Goal: Find specific page/section: Find specific page/section

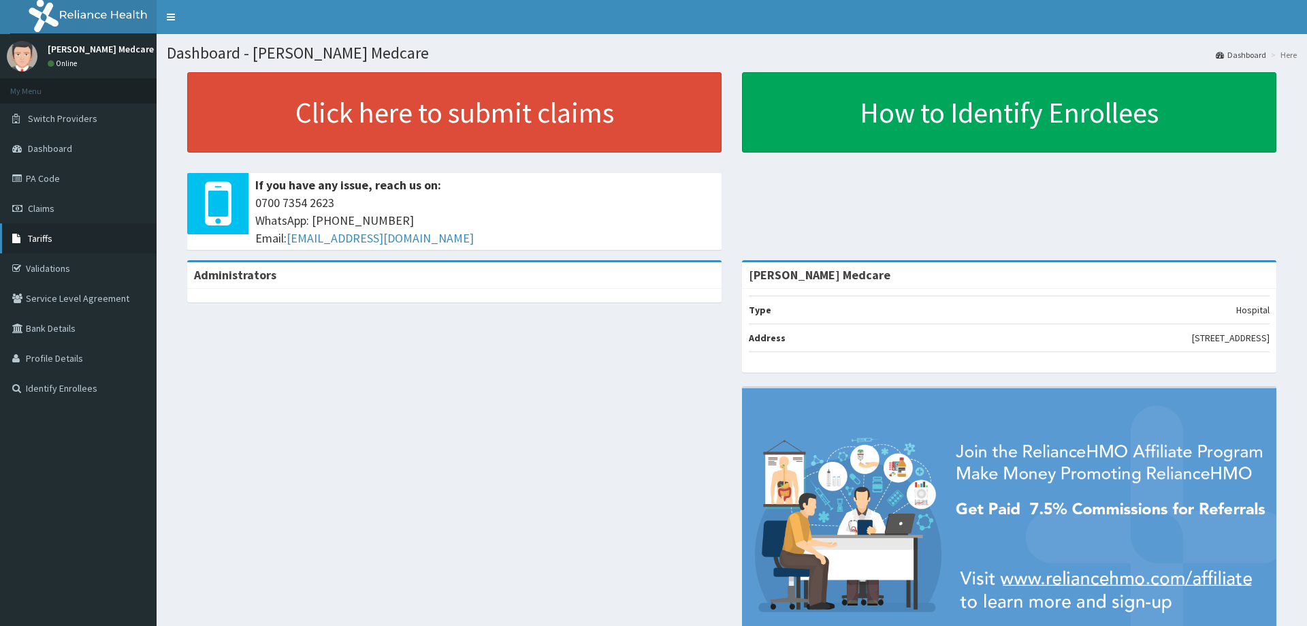
click at [37, 232] on span "Tariffs" at bounding box center [40, 238] width 25 height 12
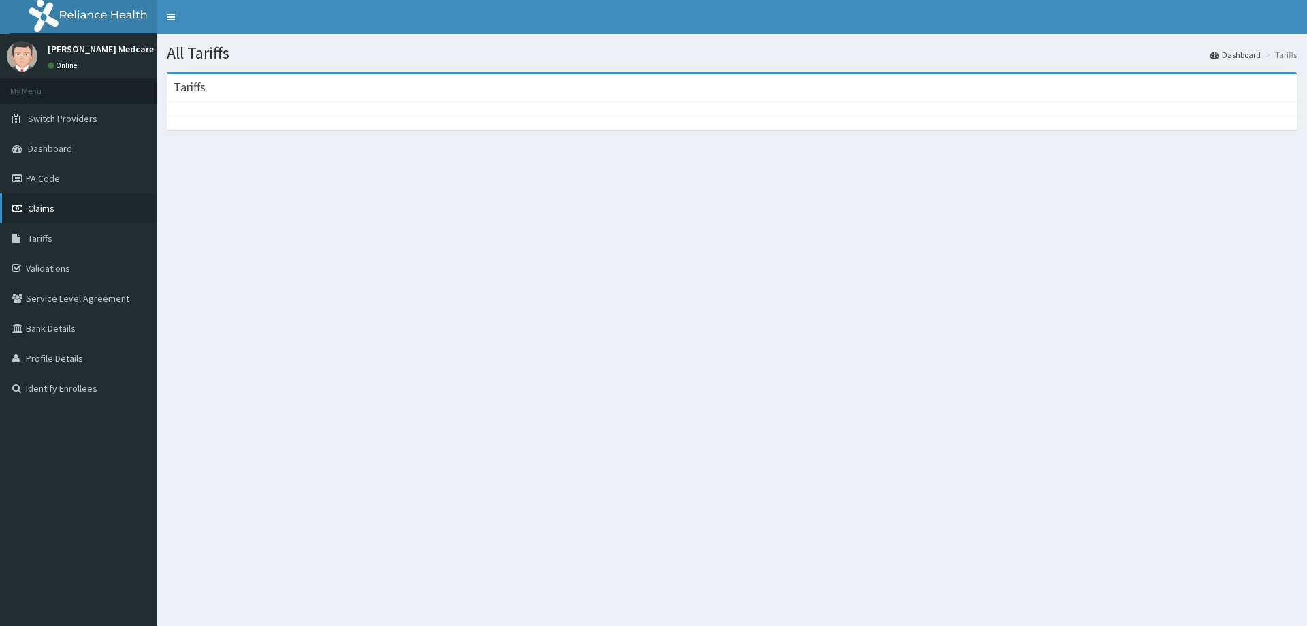
click at [41, 211] on span "Claims" at bounding box center [41, 208] width 27 height 12
click at [48, 210] on span "Claims" at bounding box center [41, 208] width 27 height 12
click at [40, 211] on span "Claims" at bounding box center [41, 208] width 27 height 12
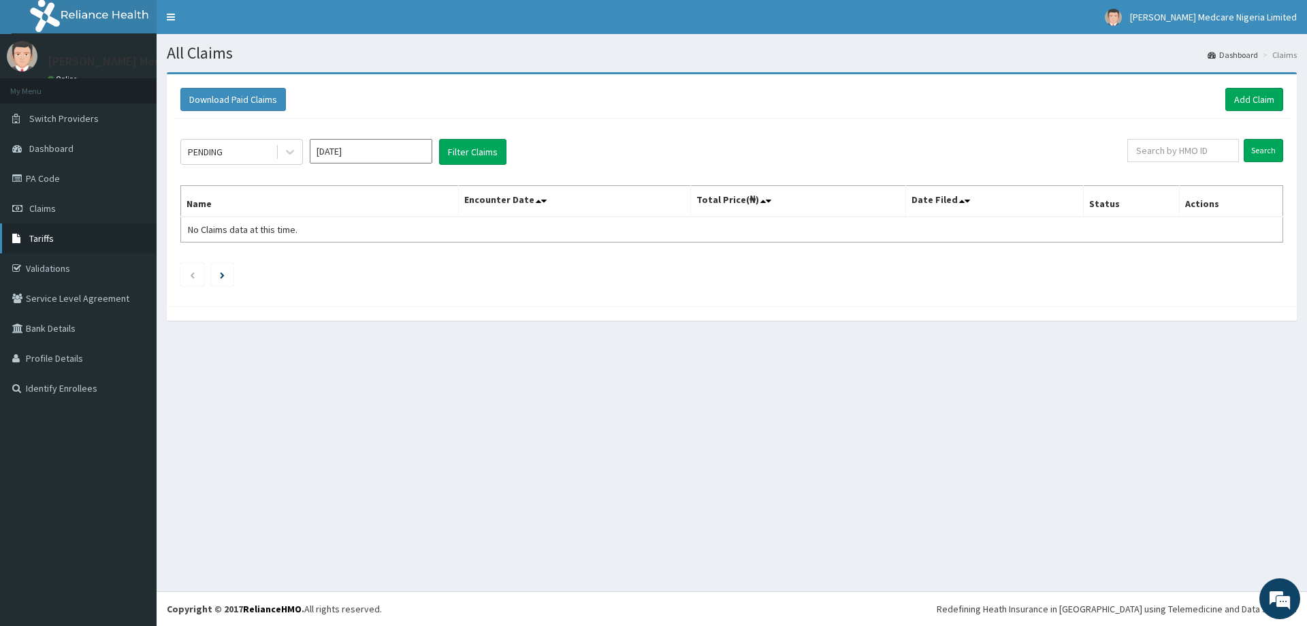
click at [43, 238] on span "Tariffs" at bounding box center [41, 238] width 25 height 12
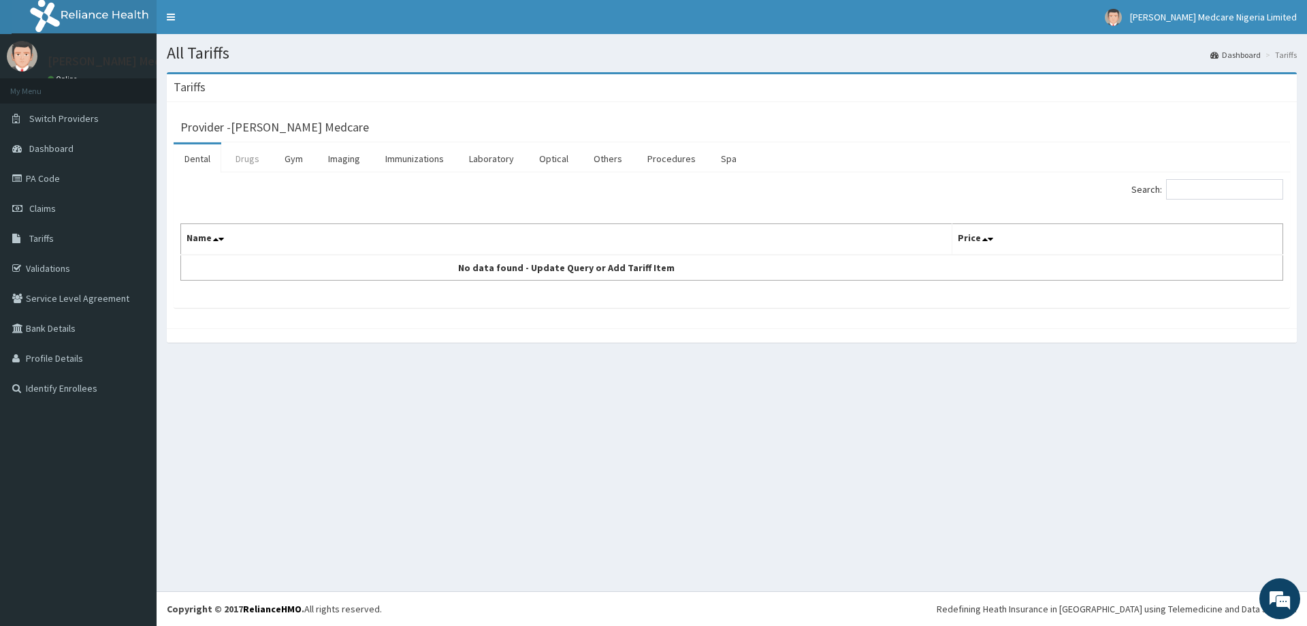
click at [252, 161] on link "Drugs" at bounding box center [248, 158] width 46 height 29
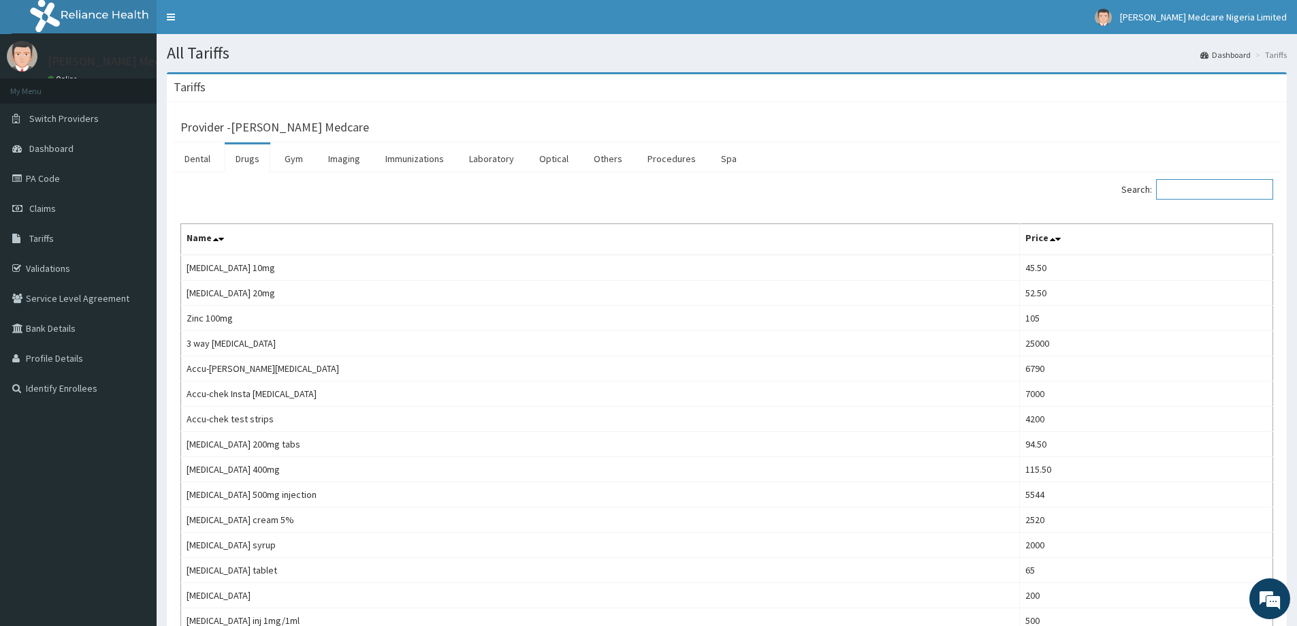
click at [1187, 189] on input "Search:" at bounding box center [1214, 189] width 117 height 20
click at [1190, 181] on input "Search:" at bounding box center [1214, 189] width 117 height 20
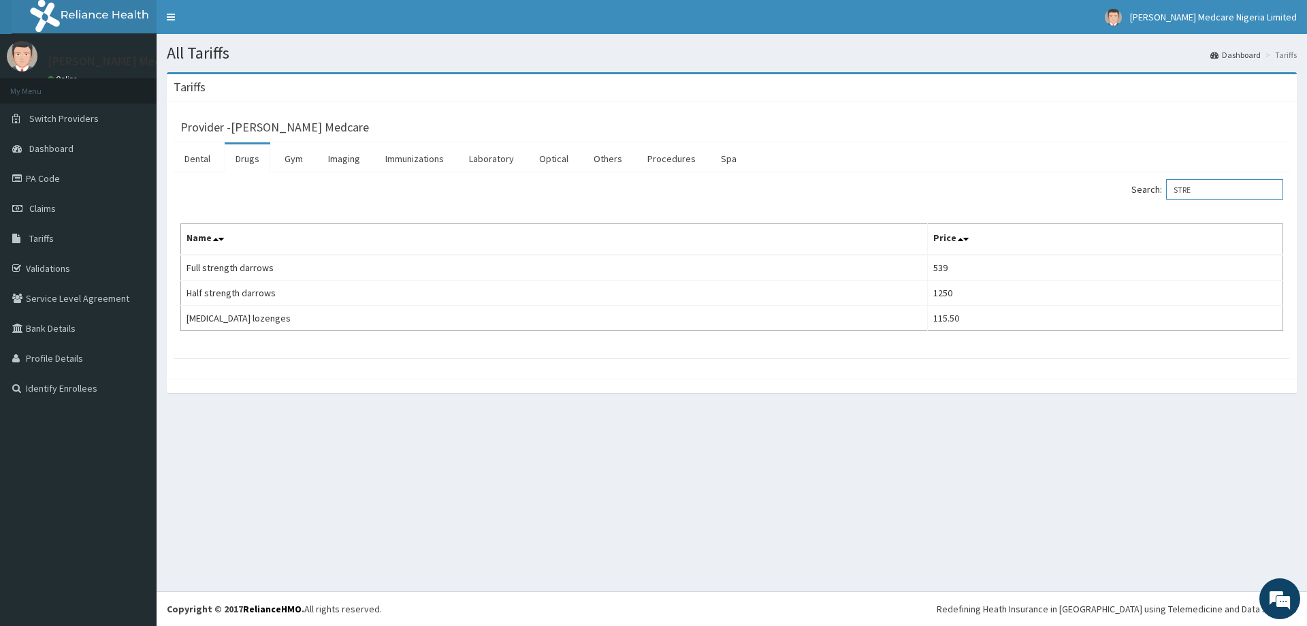
type input "STRE"
